Goal: Check status: Check status

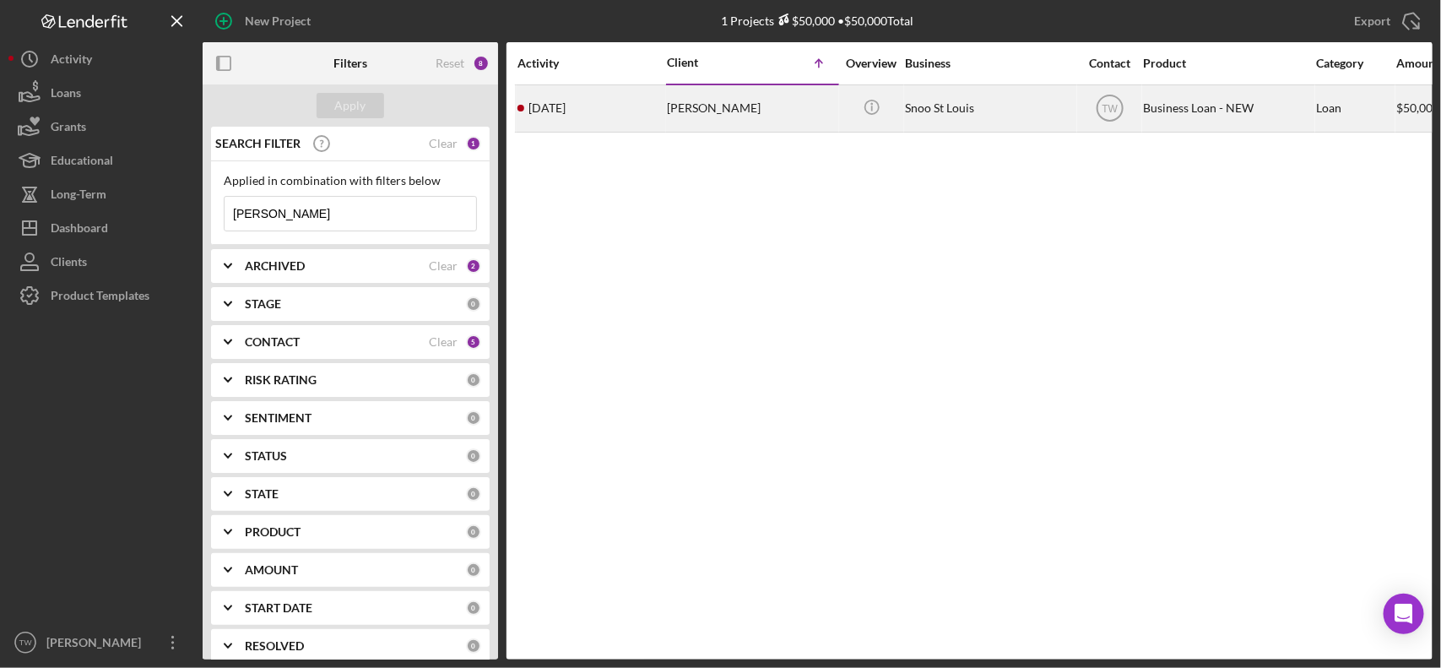
click at [656, 102] on div "[DATE] [PERSON_NAME]" at bounding box center [591, 108] width 148 height 45
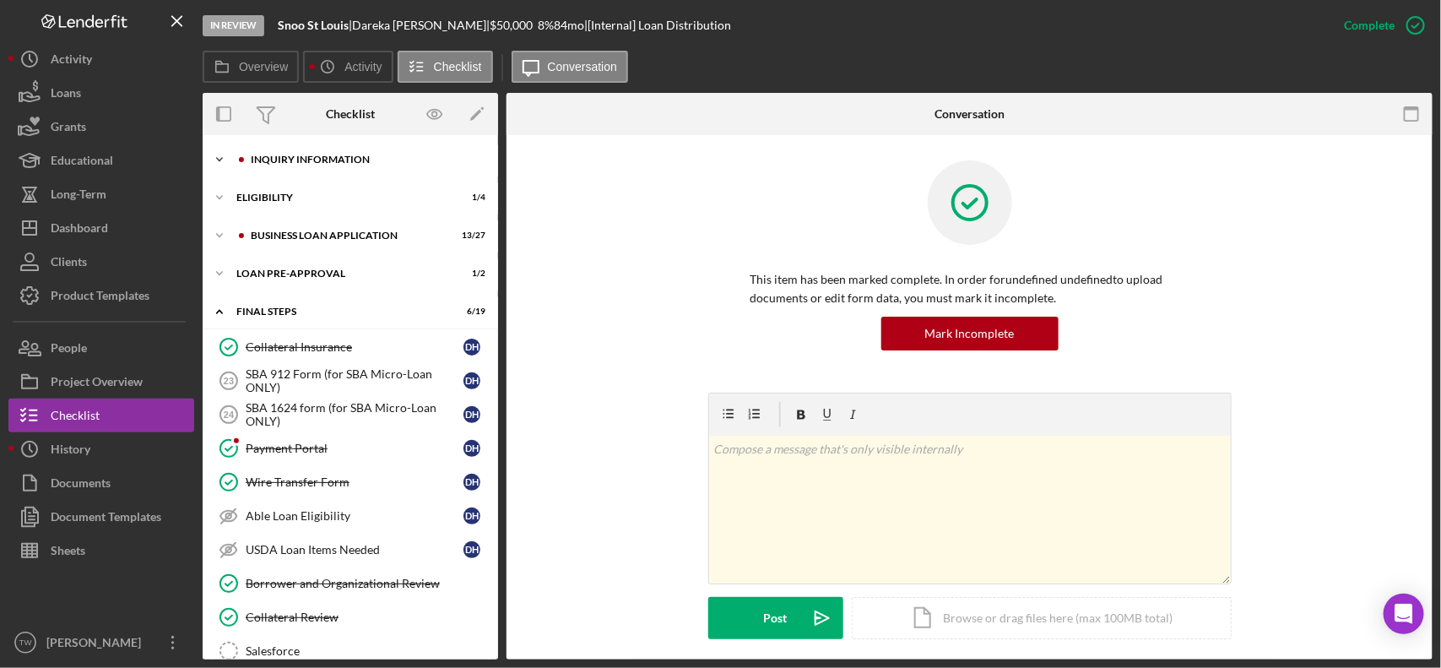
click at [317, 161] on div "INQUIRY INFORMATION" at bounding box center [364, 159] width 226 height 10
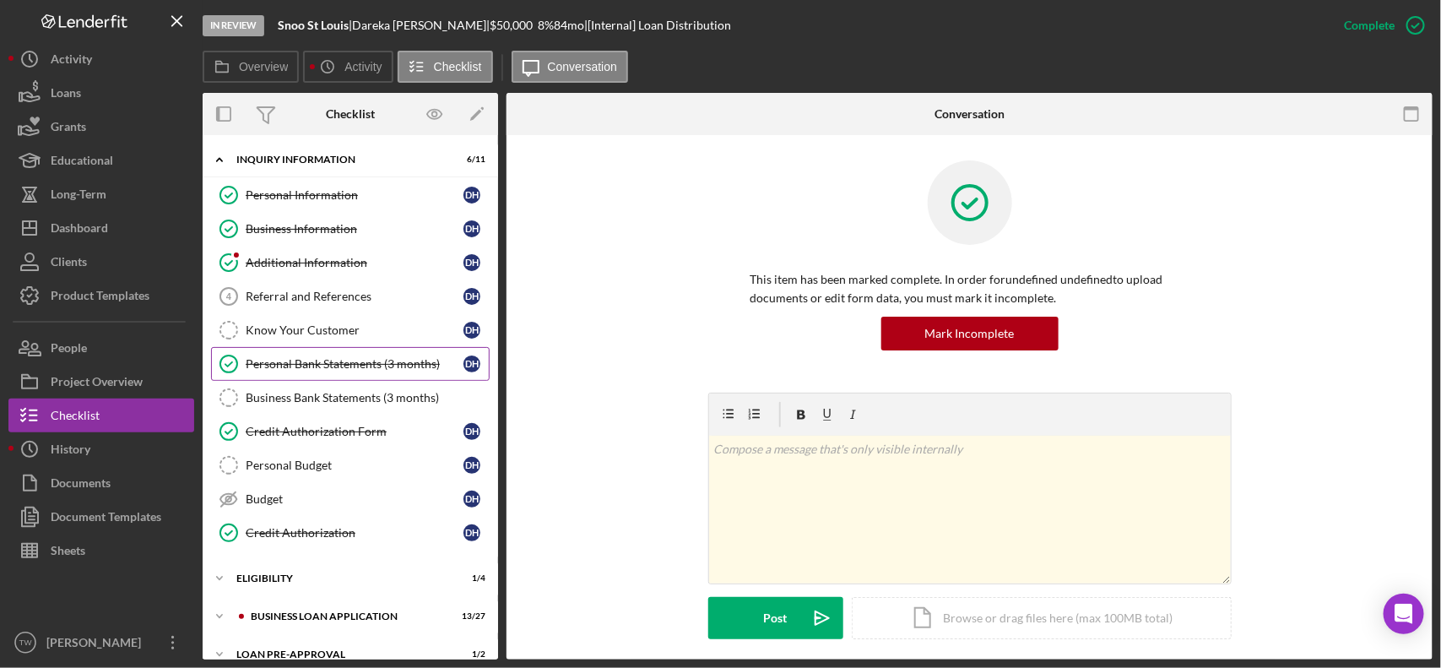
click at [343, 364] on div "Personal Bank Statements (3 months)" at bounding box center [355, 364] width 218 height 14
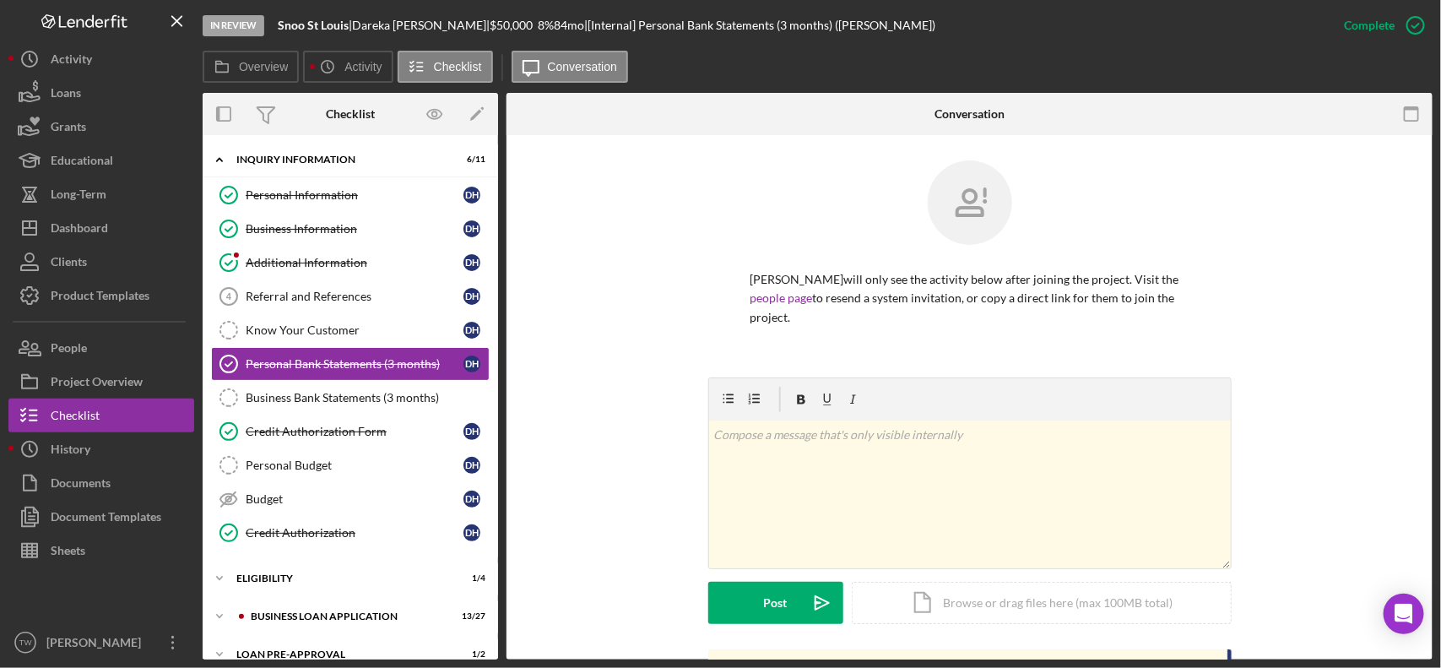
scroll to position [528, 0]
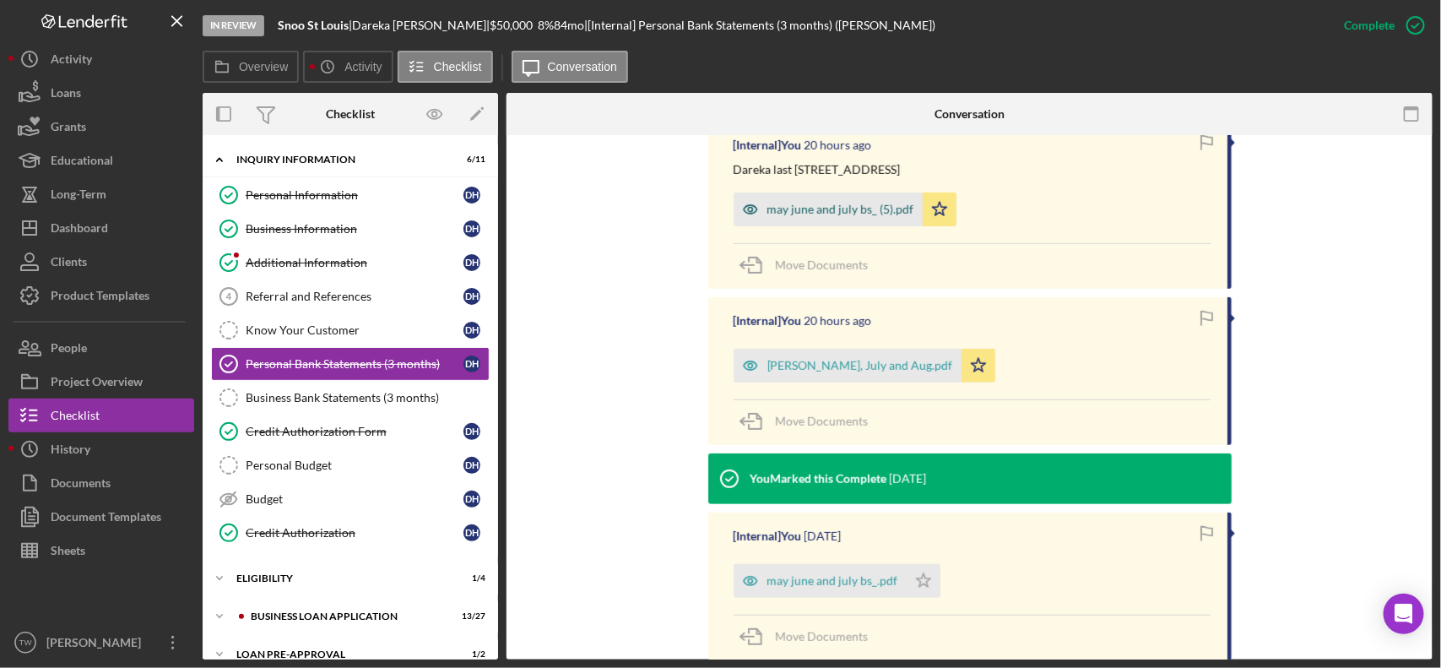
click at [813, 213] on div "may june and july bs_ (5).pdf" at bounding box center [840, 210] width 147 height 14
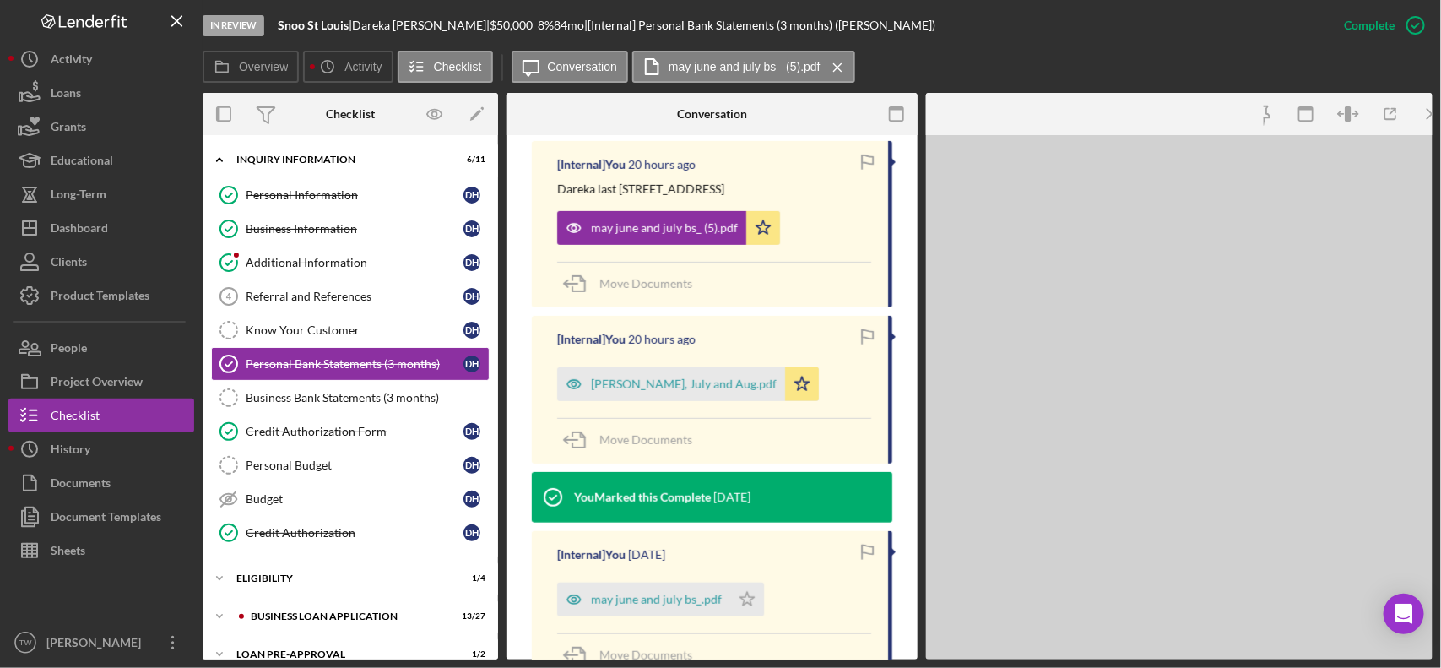
scroll to position [546, 0]
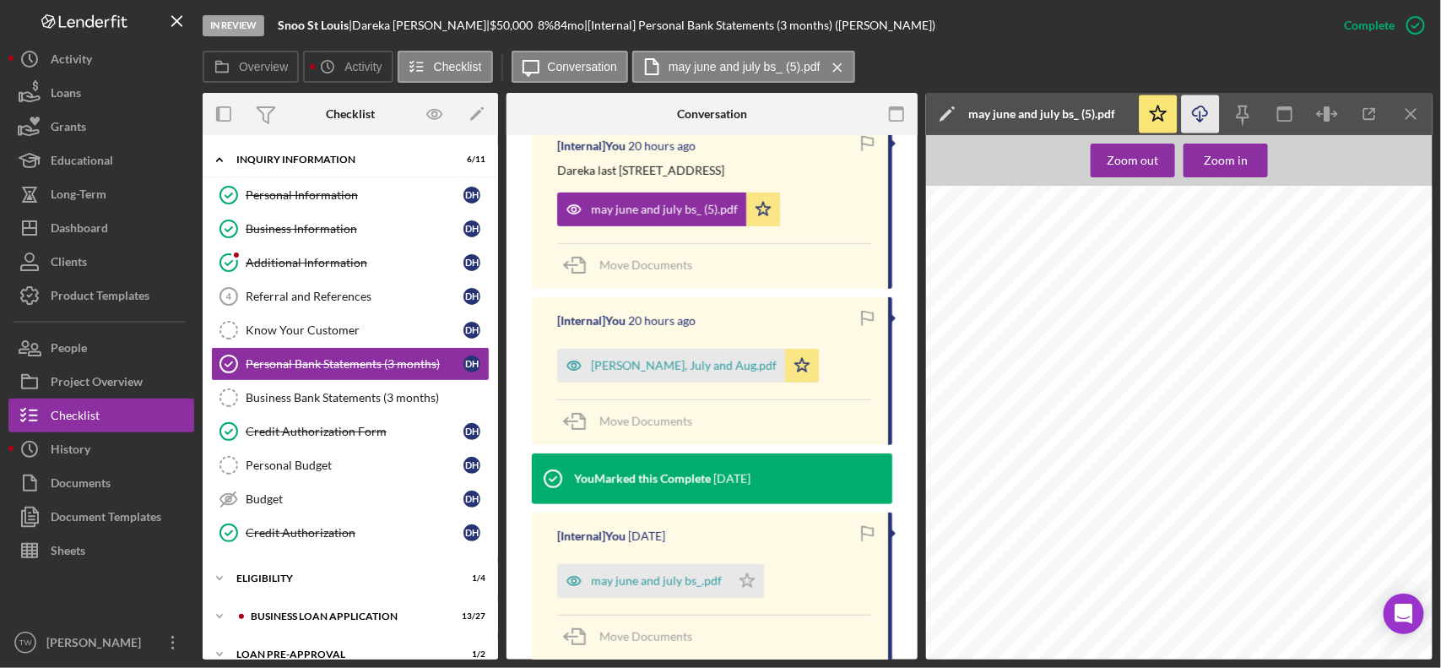
click at [1191, 111] on icon "Icon/Download" at bounding box center [1201, 114] width 38 height 38
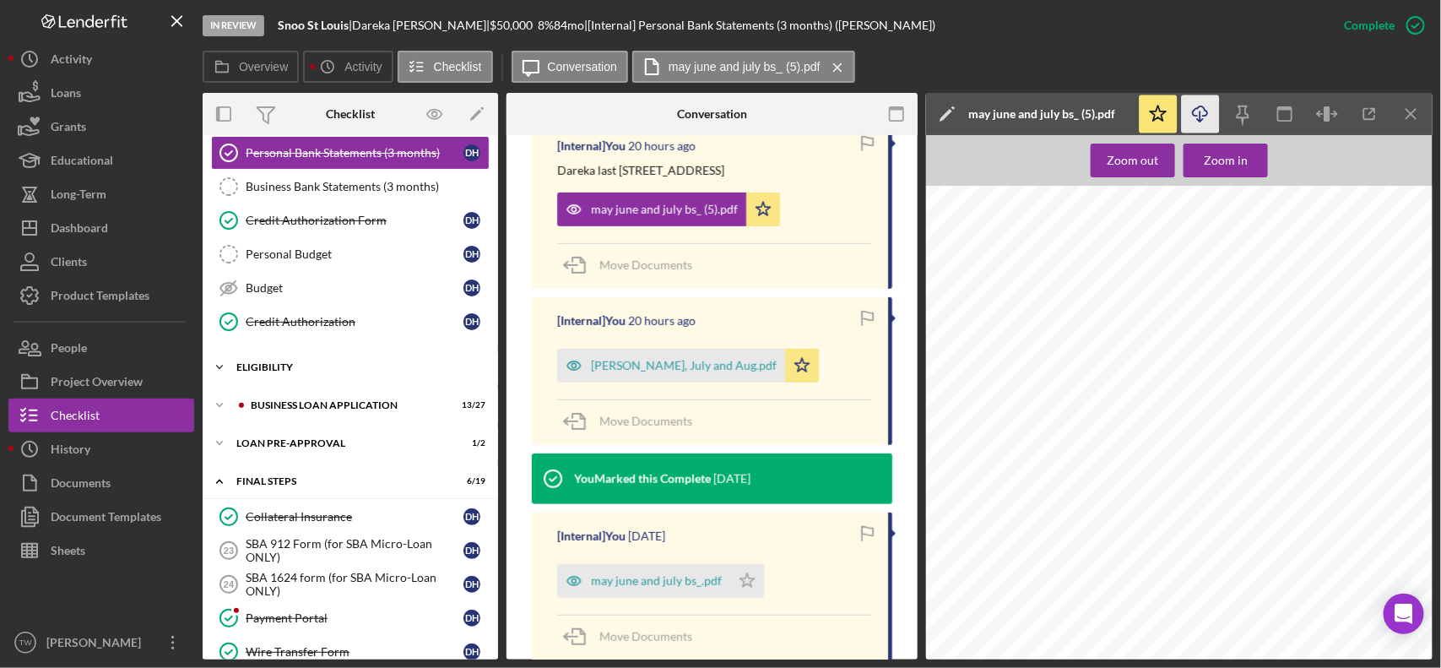
click at [300, 372] on div "ELIGIBILITY" at bounding box center [356, 367] width 241 height 10
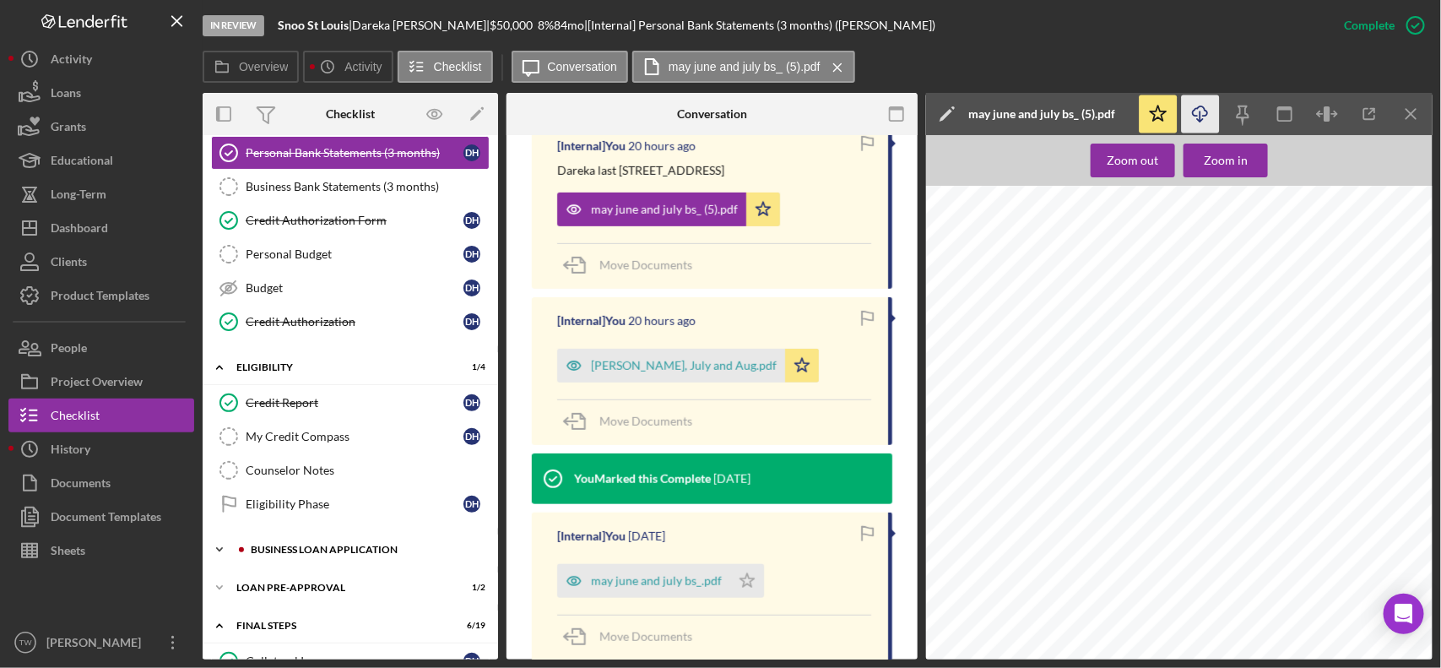
click at [308, 555] on div "BUSINESS LOAN APPLICATION" at bounding box center [364, 549] width 226 height 10
drag, startPoint x: 313, startPoint y: 614, endPoint x: 432, endPoint y: 561, distance: 130.0
click at [314, 614] on link "Personal Income (last 30 days) Personal Income (last 30 days) D H" at bounding box center [350, 619] width 279 height 34
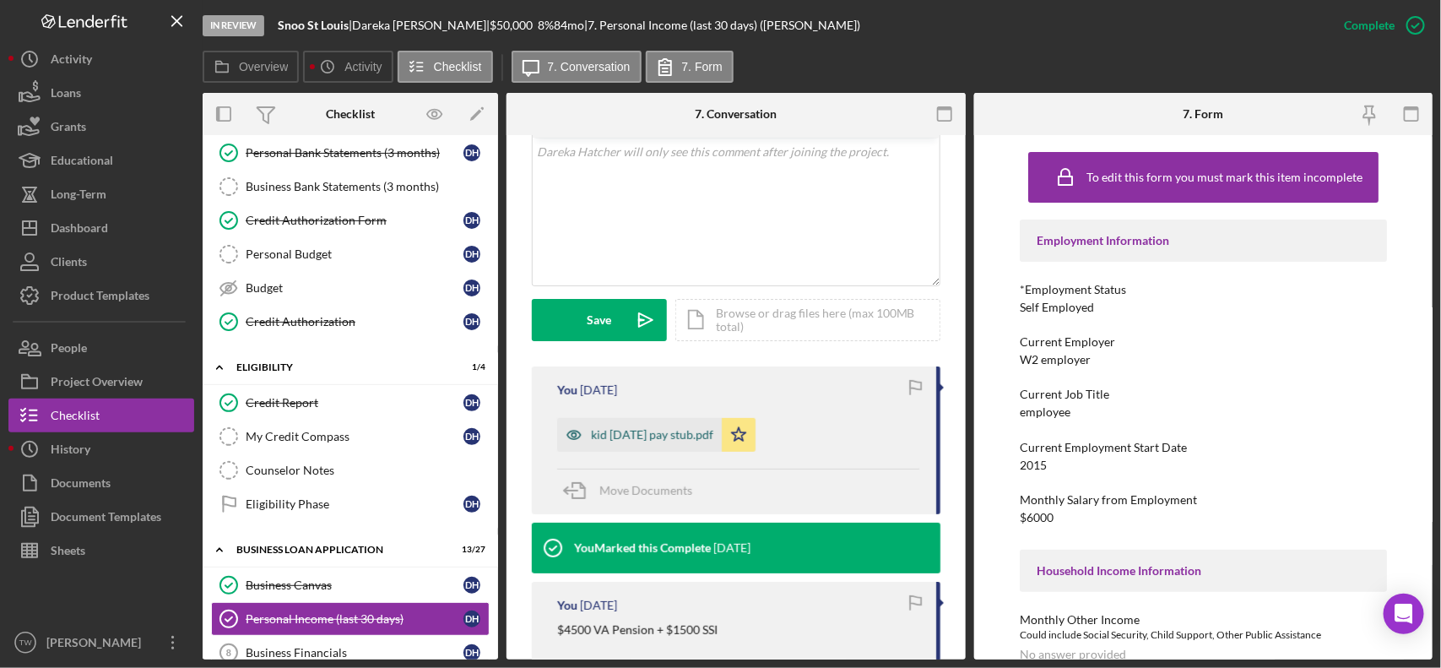
click at [675, 436] on div "kid [DATE] pay stub.pdf" at bounding box center [652, 435] width 122 height 14
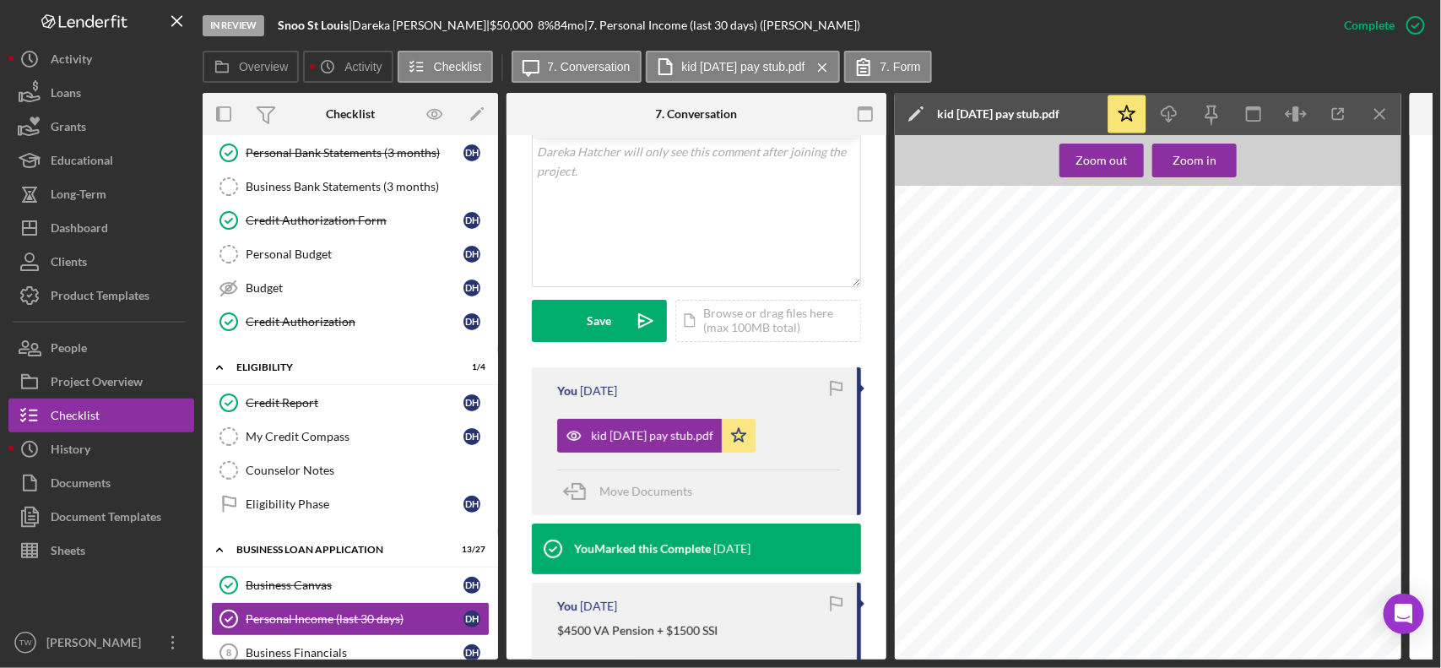
scroll to position [546, 0]
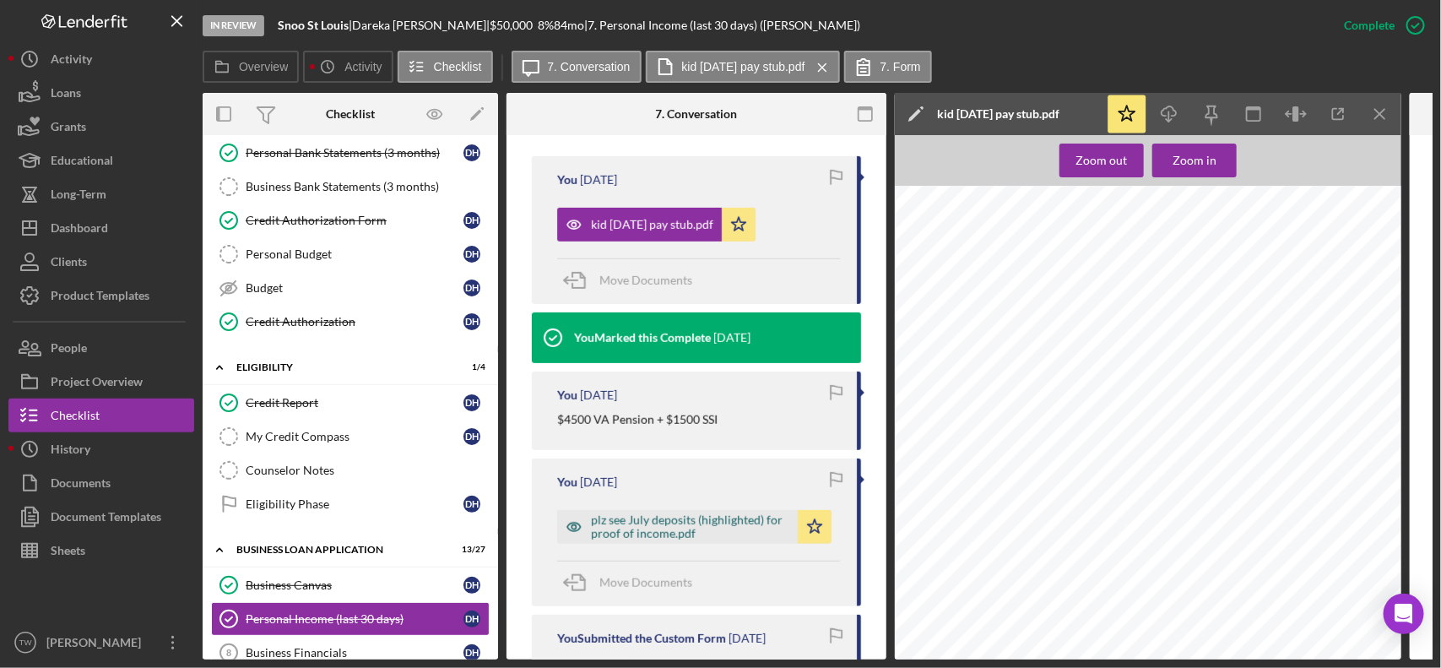
click at [710, 528] on div "plz see July deposits (highlighted) for proof of income.pdf" at bounding box center [690, 526] width 198 height 27
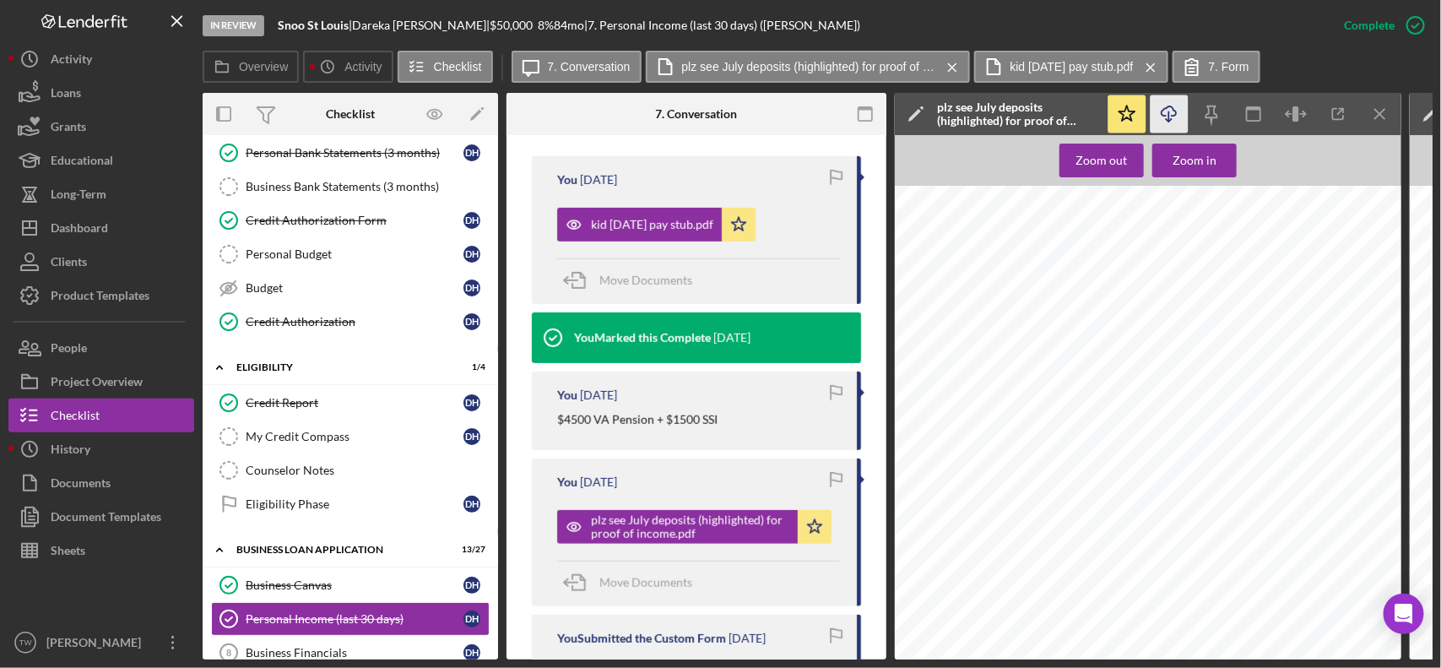
click at [1170, 116] on icon "Icon/Download" at bounding box center [1169, 114] width 38 height 38
